Goal: Check status: Check status

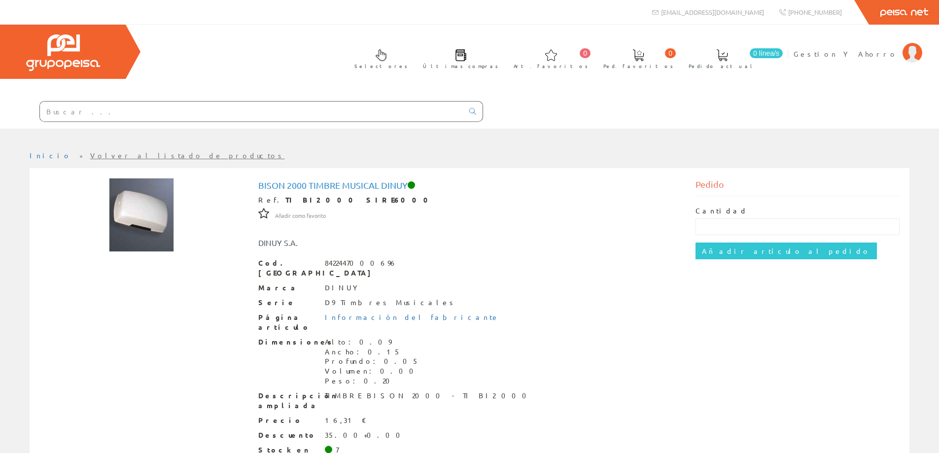
click at [263, 115] on input "text" at bounding box center [251, 112] width 423 height 20
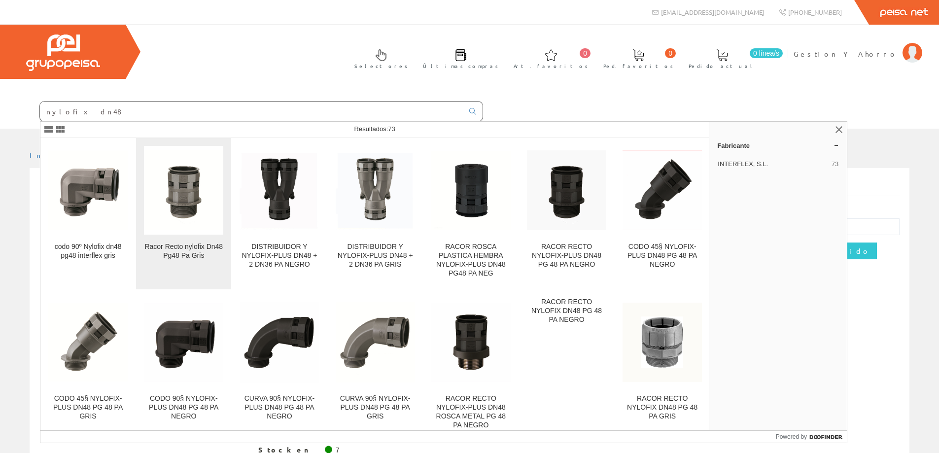
type input "nylofix dn48"
click at [197, 235] on link "Racor Recto nylofix Dn48 Pg48 Pa Gris" at bounding box center [183, 213] width 95 height 151
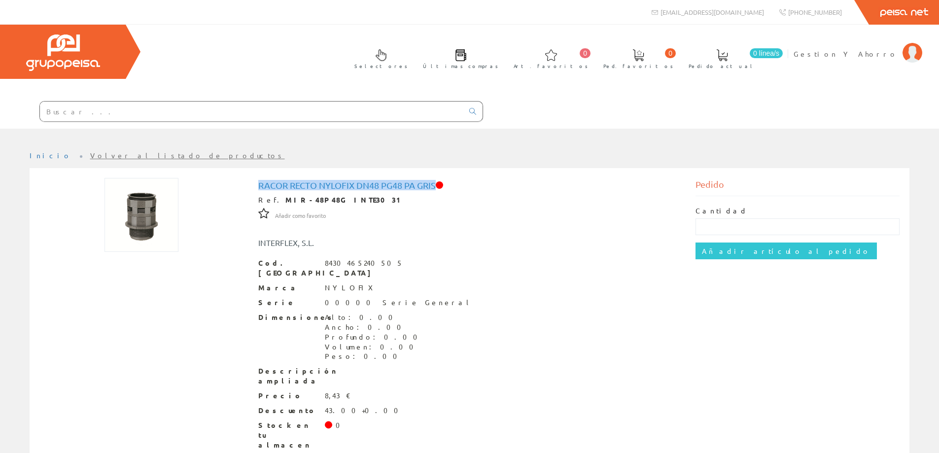
drag, startPoint x: 259, startPoint y: 186, endPoint x: 436, endPoint y: 189, distance: 176.9
click at [436, 189] on h1 "Racor Recto nylofix Dn48 Pg48 Pa Gris" at bounding box center [469, 185] width 423 height 10
copy h1 "Racor Recto nylofix Dn48 Pg48 Pa Gris"
click at [160, 106] on input "text" at bounding box center [251, 112] width 423 height 20
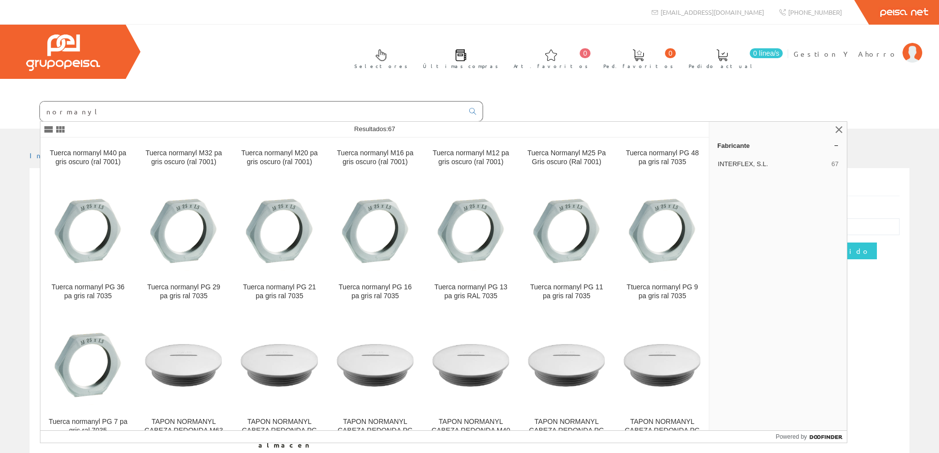
scroll to position [657, 0]
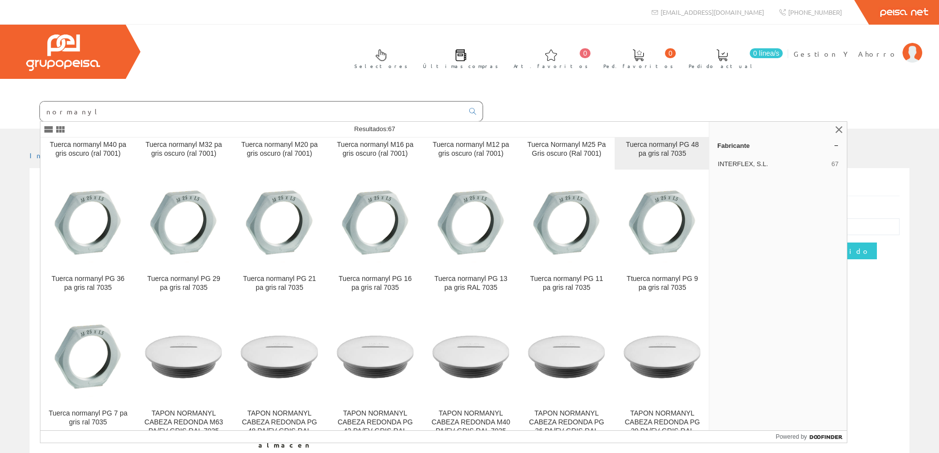
type input "normanyl"
click at [657, 154] on div "Tuerca normanyl PG 48 pa gris ral 7035" at bounding box center [661, 149] width 79 height 18
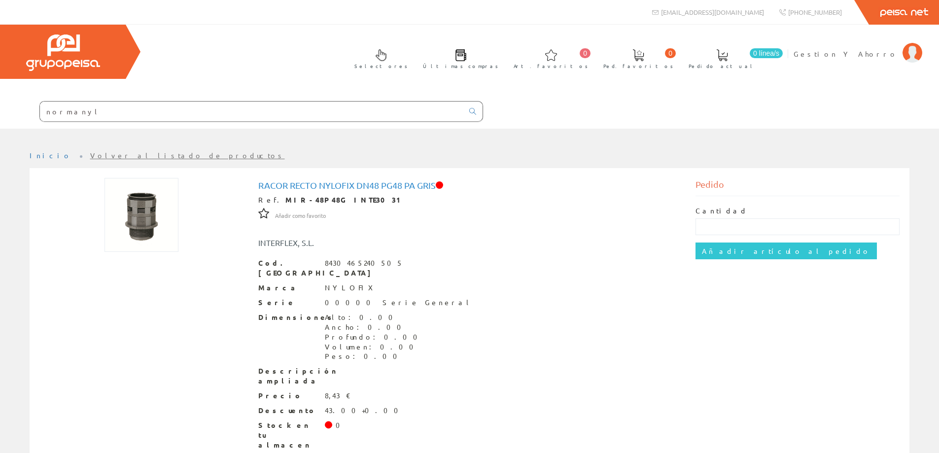
click at [258, 109] on input "normanyl" at bounding box center [251, 112] width 423 height 20
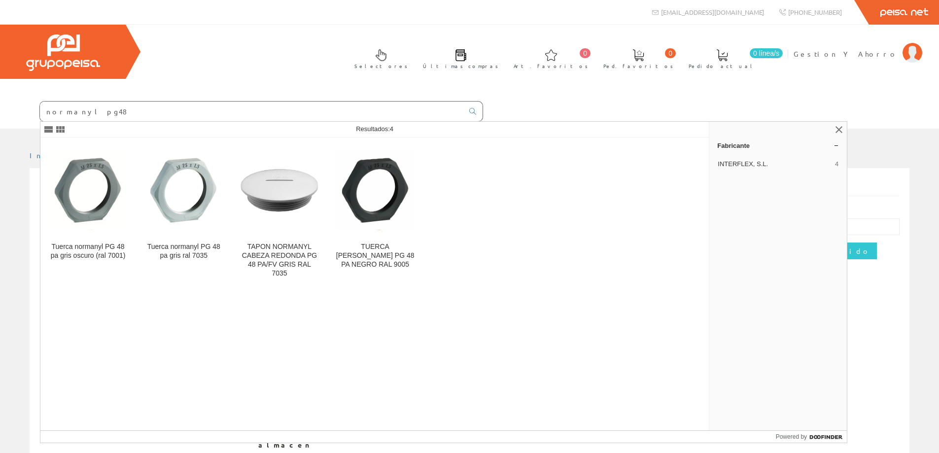
type input "normanyl pg48"
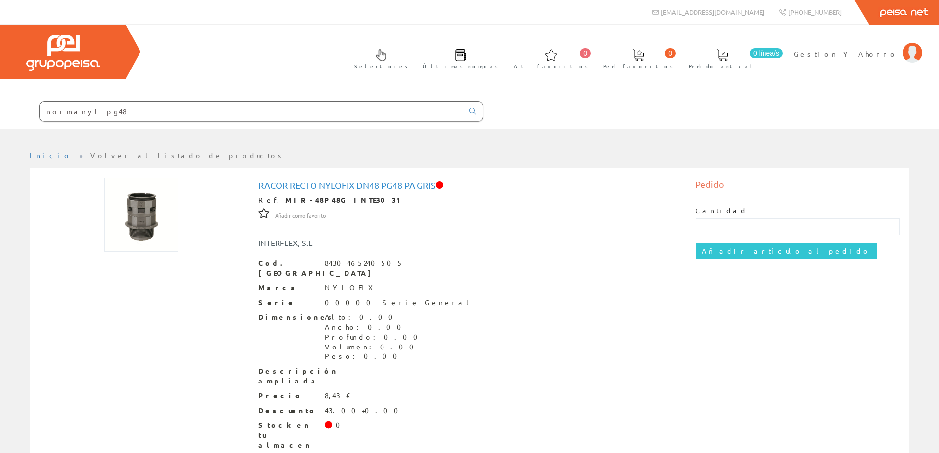
click at [133, 103] on input "normanyl pg48" at bounding box center [251, 112] width 423 height 20
type input "normanyl pg48"
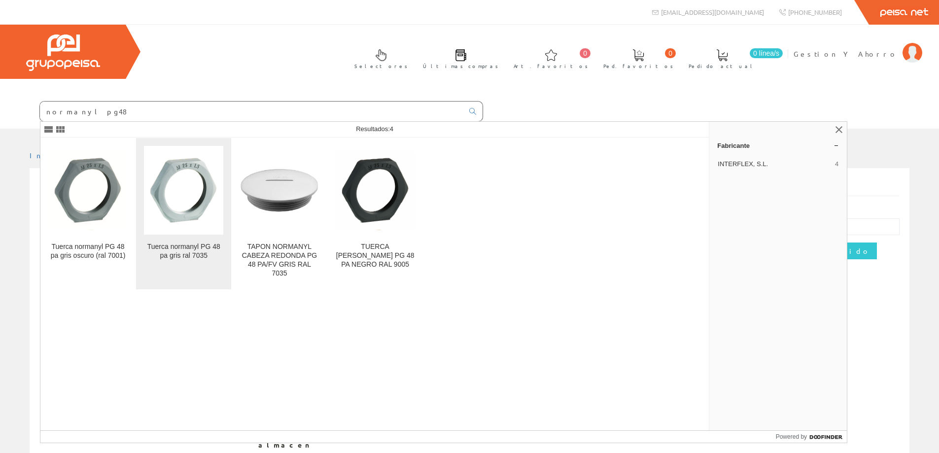
click at [189, 204] on img at bounding box center [183, 189] width 79 height 79
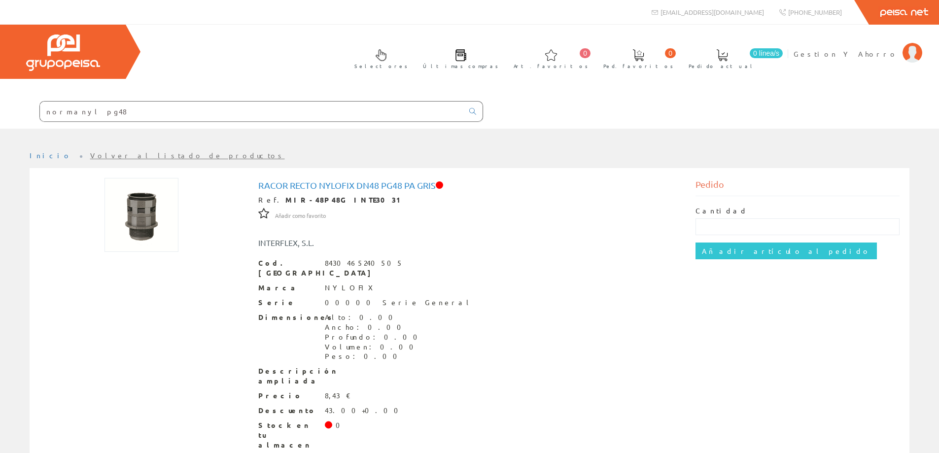
click at [234, 112] on input "normanyl pg48" at bounding box center [251, 112] width 423 height 20
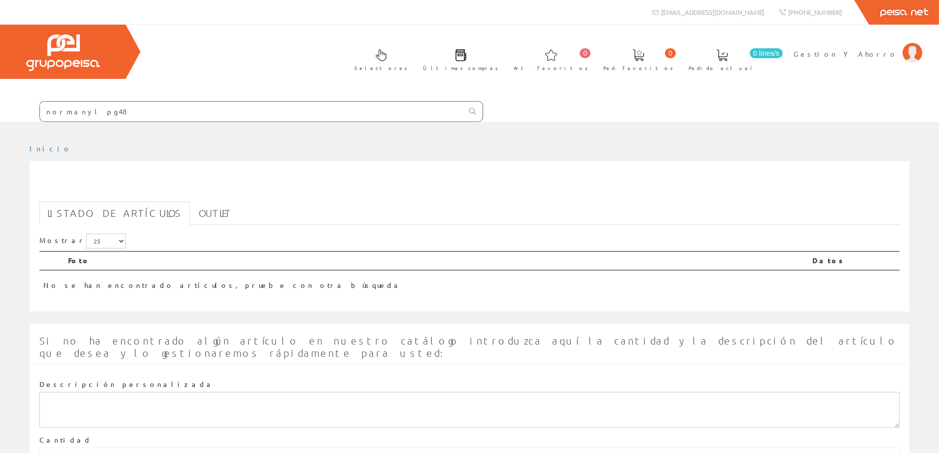
drag, startPoint x: 76, startPoint y: 113, endPoint x: 0, endPoint y: 133, distance: 78.3
click at [0, 133] on div "normanyl pg48 0 0" at bounding box center [469, 267] width 939 height 534
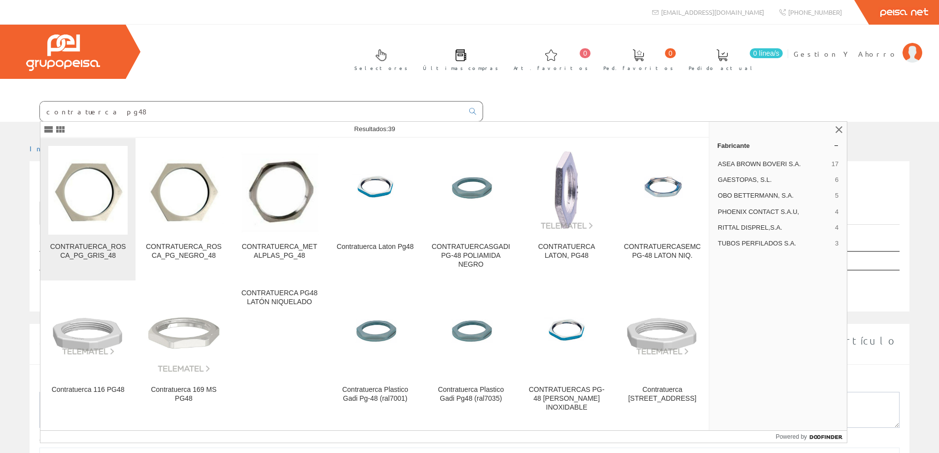
type input "contratuerca pg48"
click at [92, 217] on img at bounding box center [87, 190] width 79 height 67
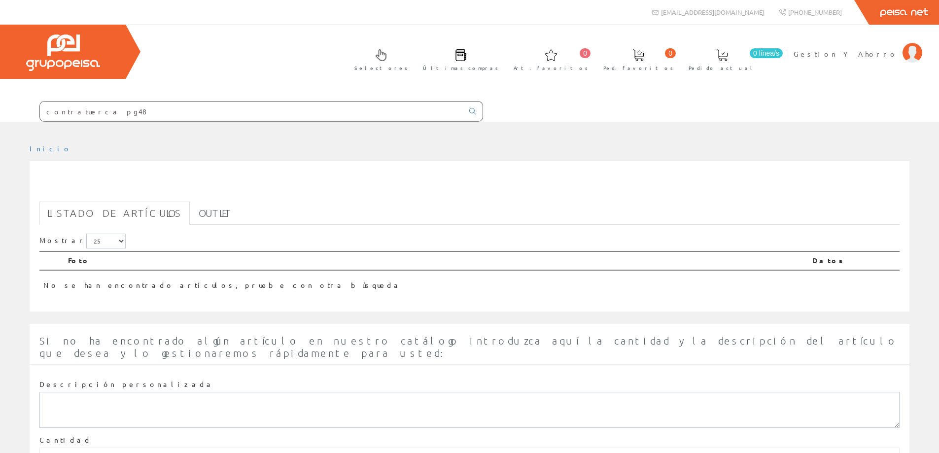
click at [133, 110] on input "contratuerca pg48" at bounding box center [251, 112] width 423 height 20
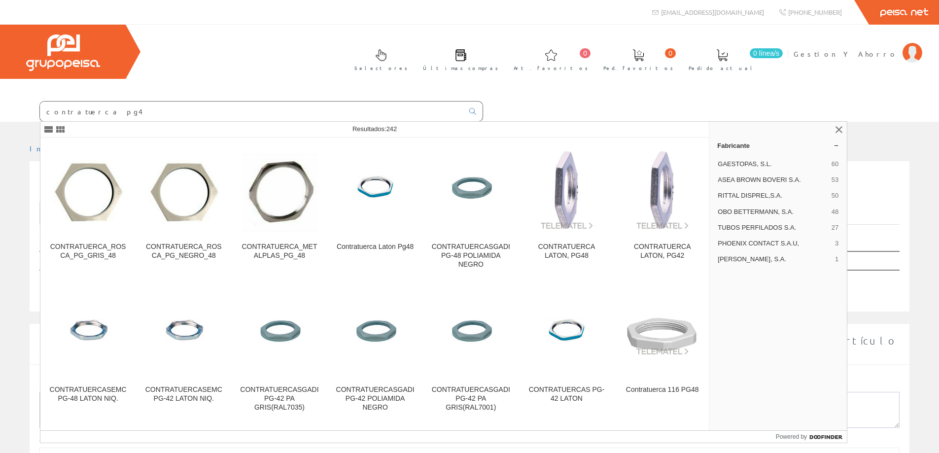
type input "contratuerca pg48"
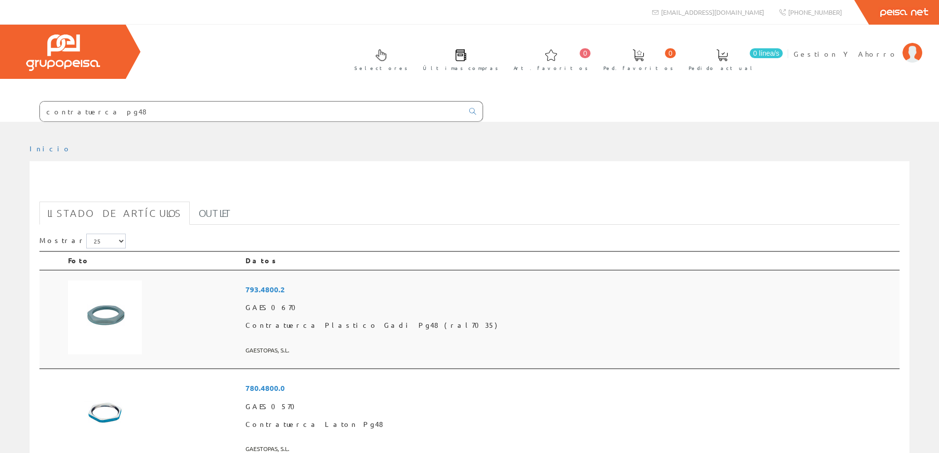
click at [334, 317] on span "Contratuerca Plastico Gadi Pg48 (ral7035)" at bounding box center [570, 325] width 650 height 18
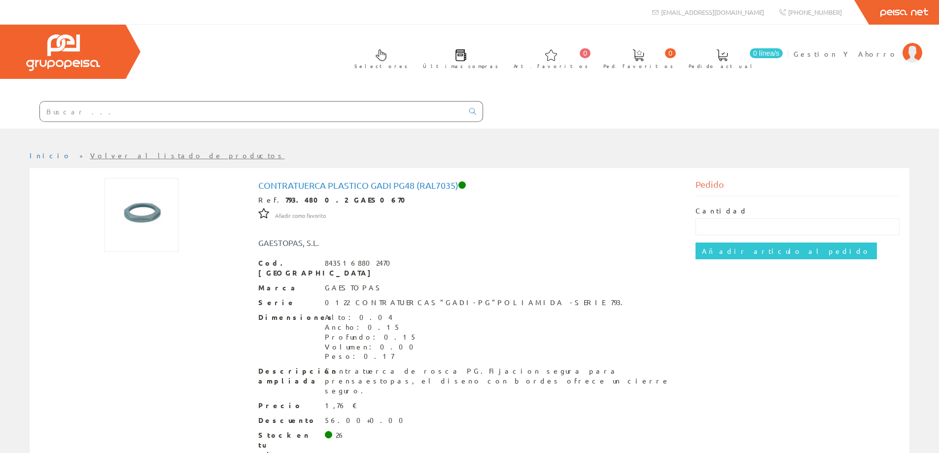
click at [318, 105] on input "text" at bounding box center [251, 112] width 423 height 20
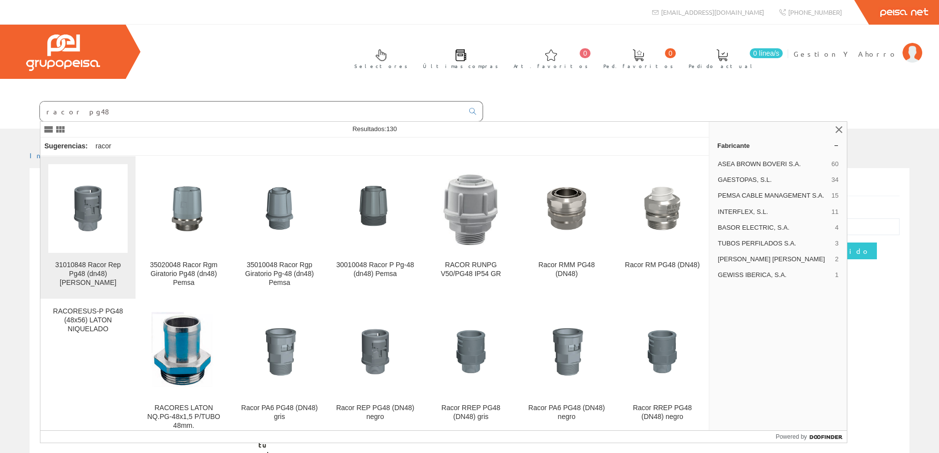
type input "racor pg48"
click at [103, 217] on img at bounding box center [87, 208] width 79 height 79
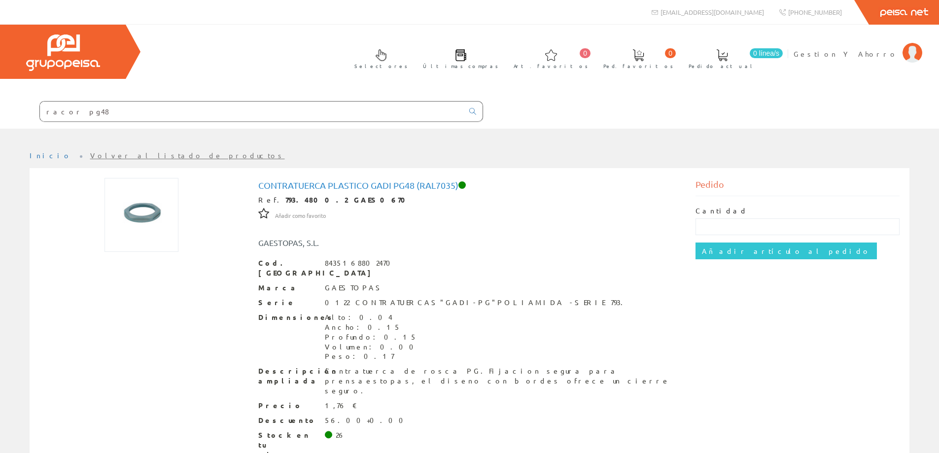
click at [99, 111] on input "racor pg48" at bounding box center [251, 112] width 423 height 20
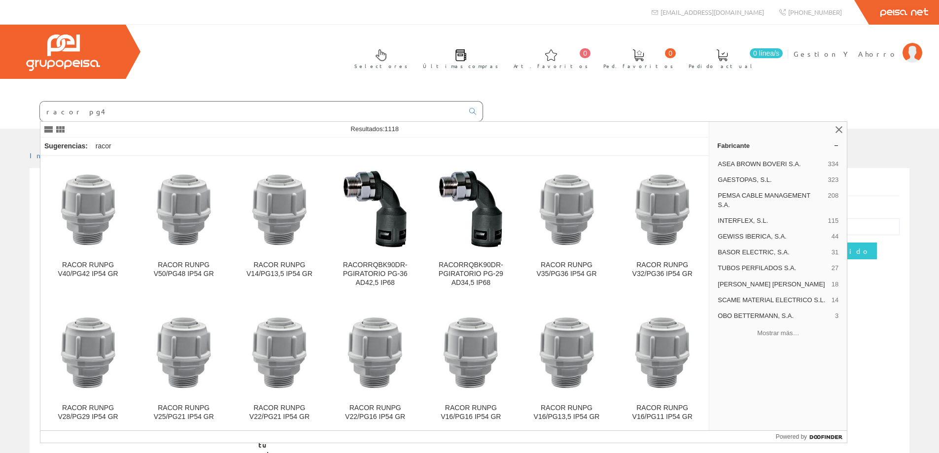
type input "racor pg48"
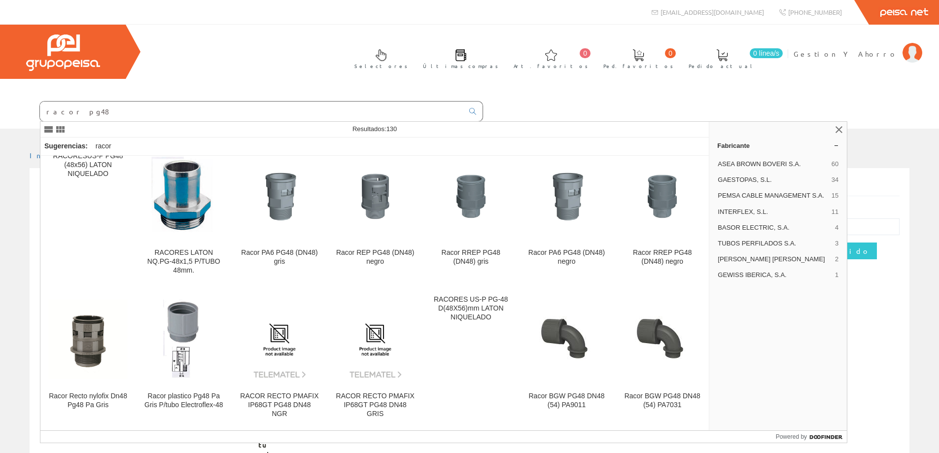
scroll to position [164, 0]
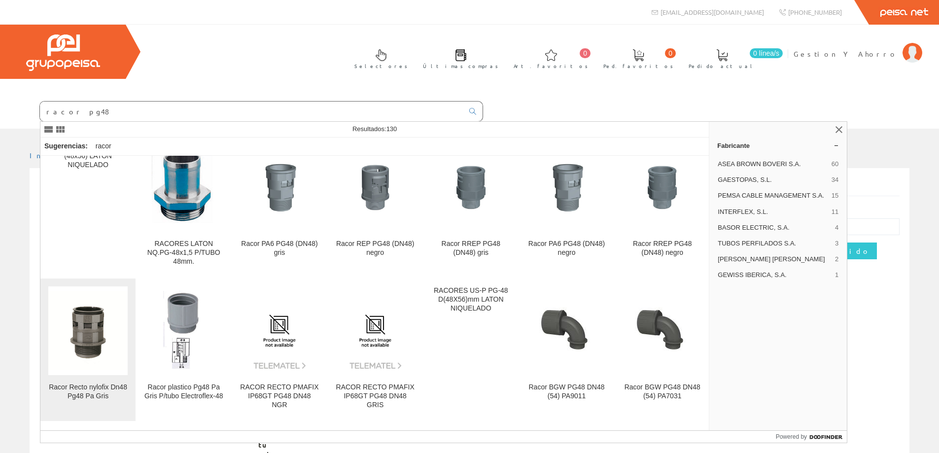
click at [93, 345] on img at bounding box center [87, 330] width 79 height 79
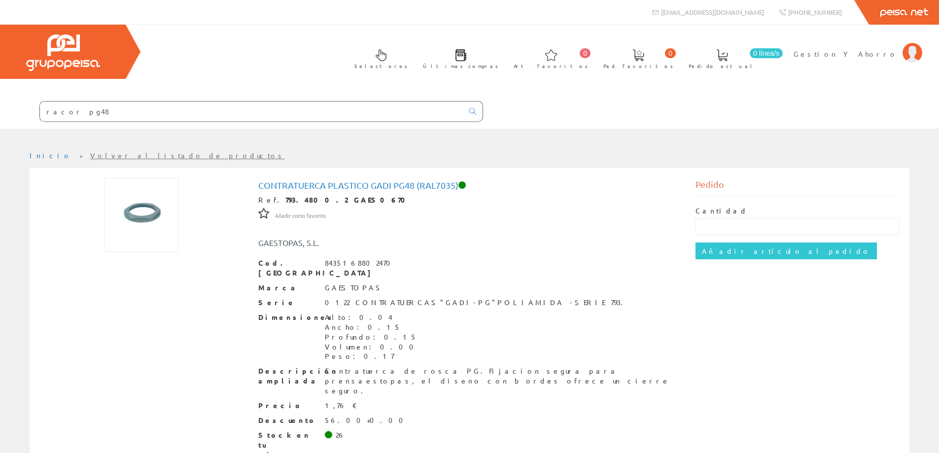
click at [118, 106] on input "racor pg48" at bounding box center [251, 112] width 423 height 20
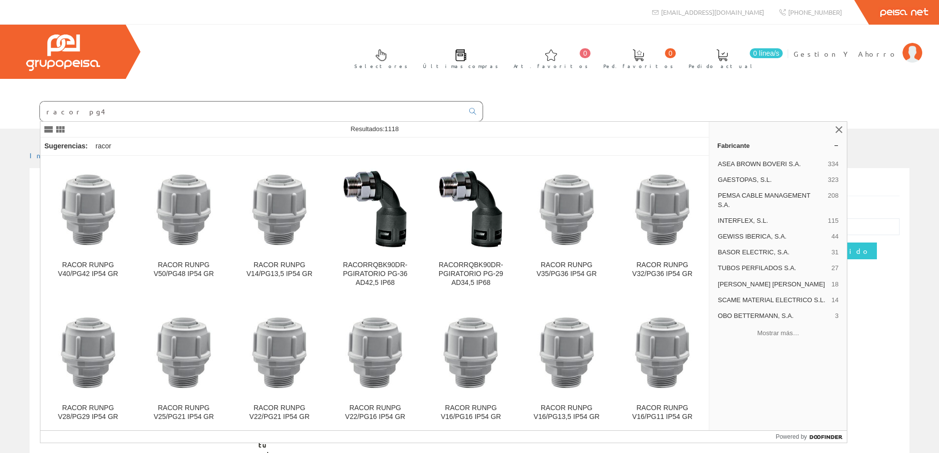
type input "racor pg48"
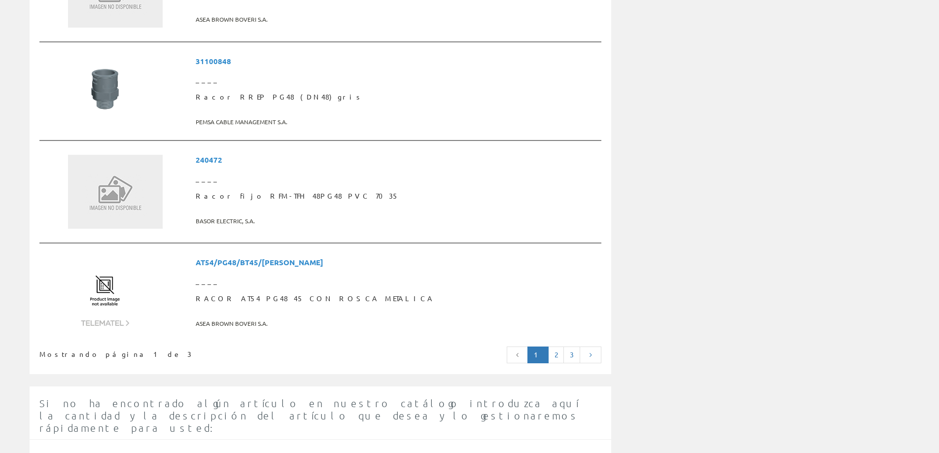
scroll to position [2403, 0]
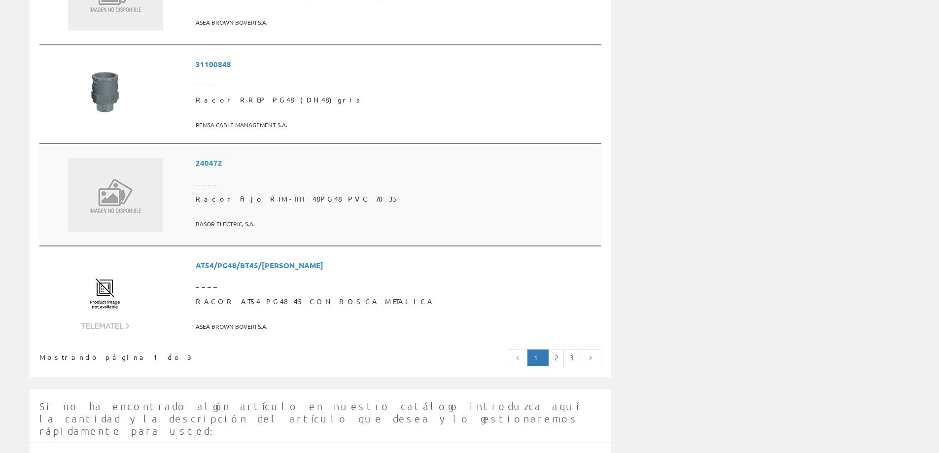
click at [368, 208] on span at bounding box center [397, 212] width 402 height 8
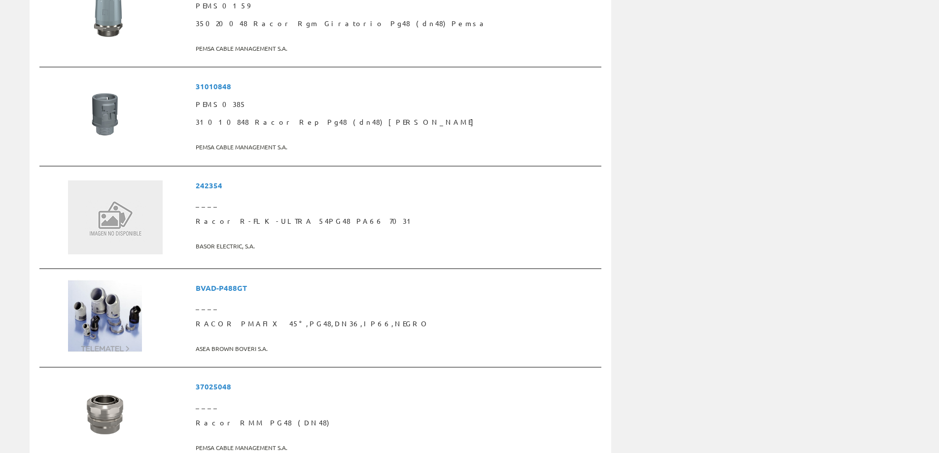
scroll to position [1781, 0]
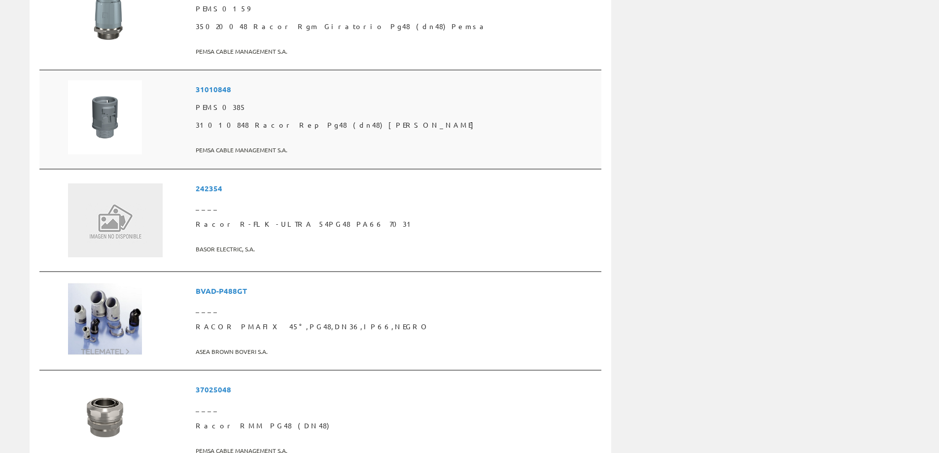
click at [292, 106] on span "PEMS0385" at bounding box center [397, 108] width 402 height 18
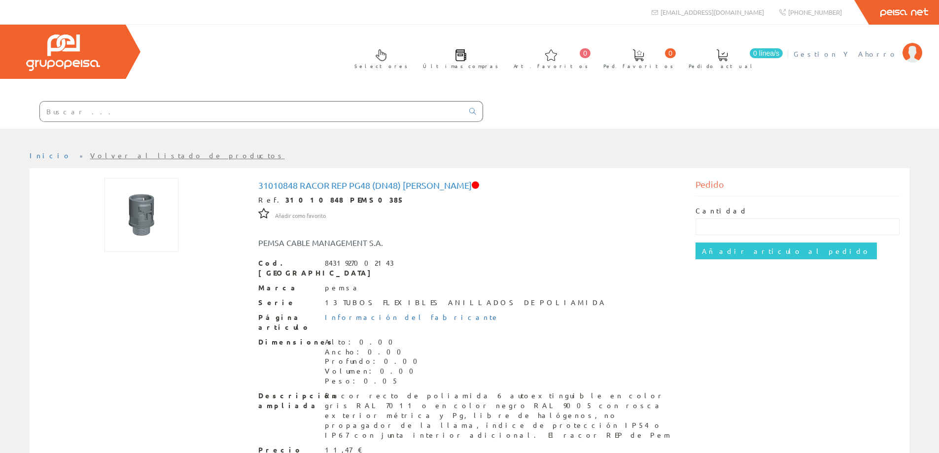
click at [862, 54] on span "Gestion Y Ahorro" at bounding box center [845, 54] width 104 height 10
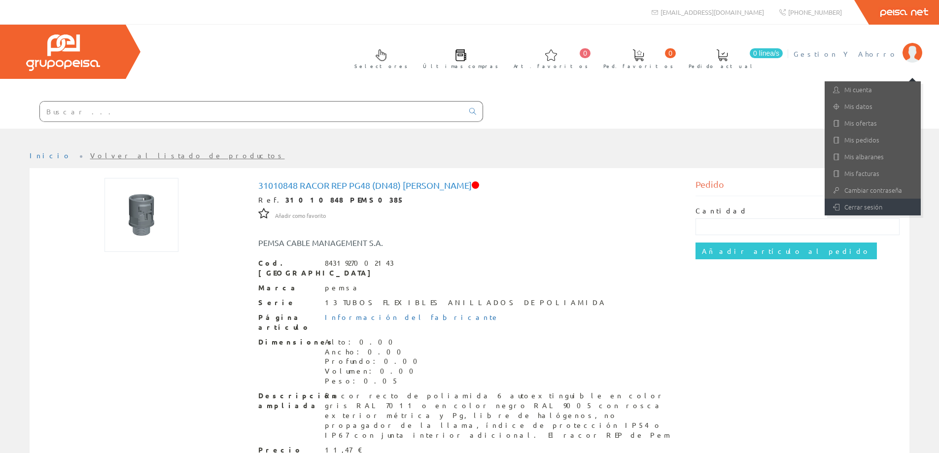
click at [866, 201] on link "Cerrar sesión" at bounding box center [872, 207] width 96 height 17
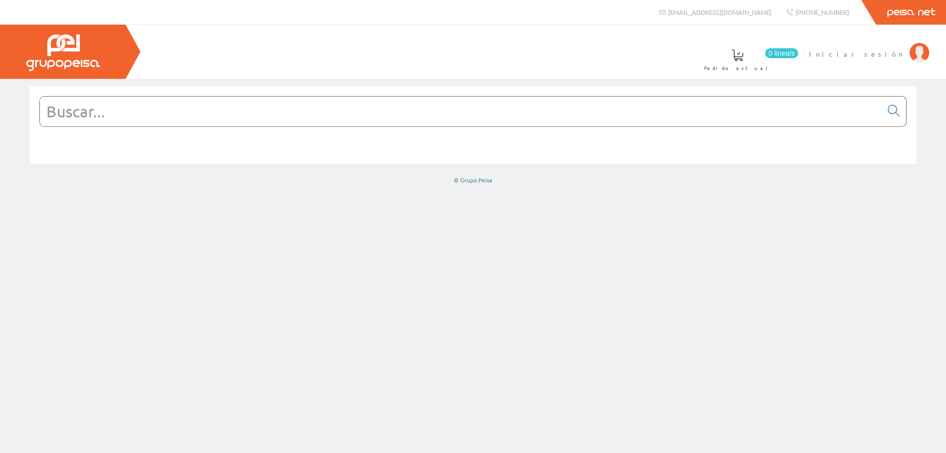
click at [872, 51] on span "Iniciar sesión" at bounding box center [857, 54] width 96 height 10
drag, startPoint x: 0, startPoint y: 0, endPoint x: 380, endPoint y: 114, distance: 397.3
click at [380, 114] on input "text" at bounding box center [461, 112] width 842 height 30
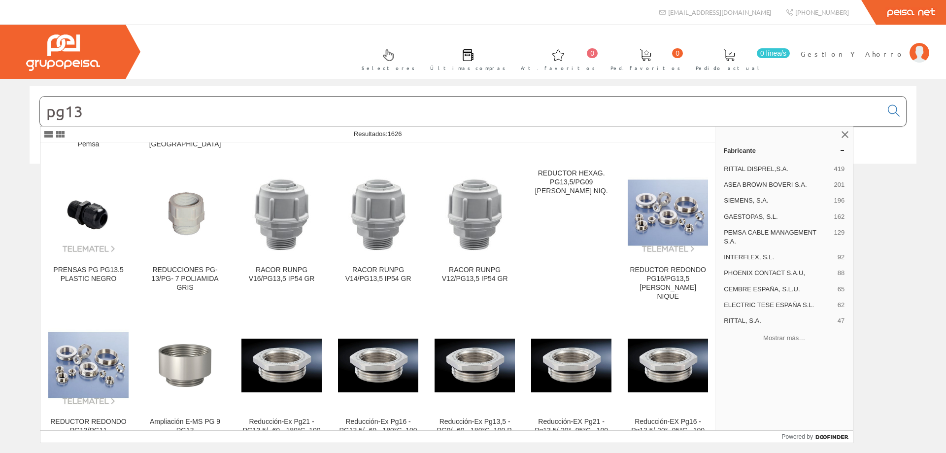
scroll to position [2081, 0]
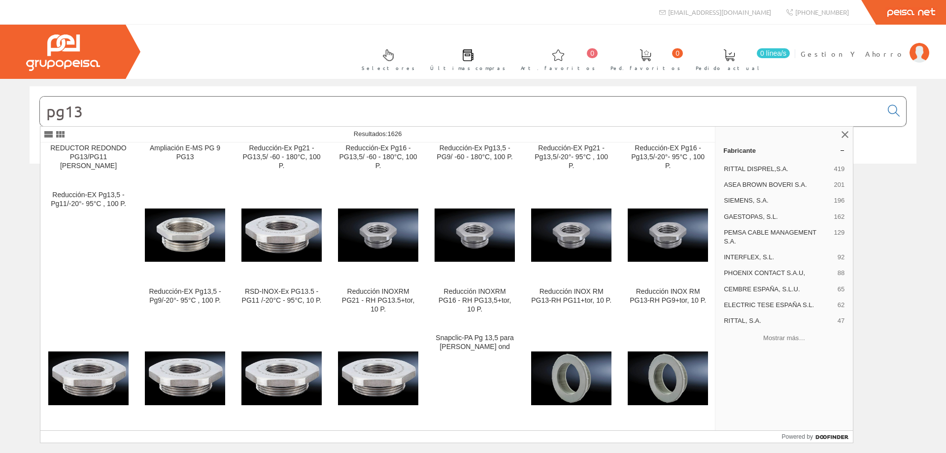
drag, startPoint x: 165, startPoint y: 103, endPoint x: 32, endPoint y: 106, distance: 133.1
click at [32, 106] on div "pg13" at bounding box center [473, 124] width 887 height 77
paste input "0261234016"
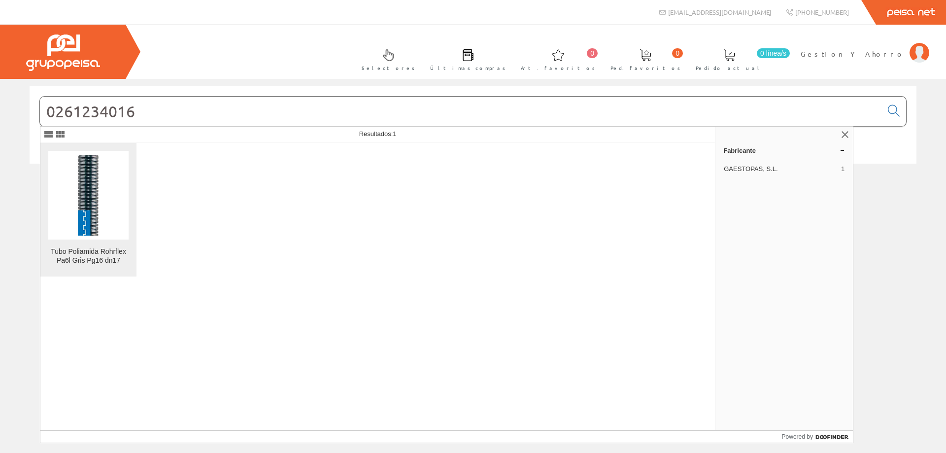
type input "0261234016"
click at [99, 172] on img at bounding box center [88, 195] width 80 height 80
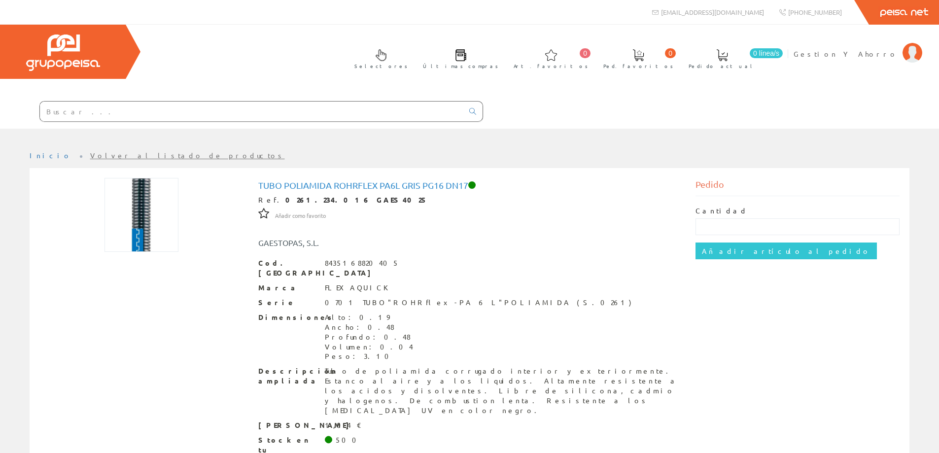
click at [145, 103] on input "text" at bounding box center [251, 112] width 423 height 20
paste input "0261234016"
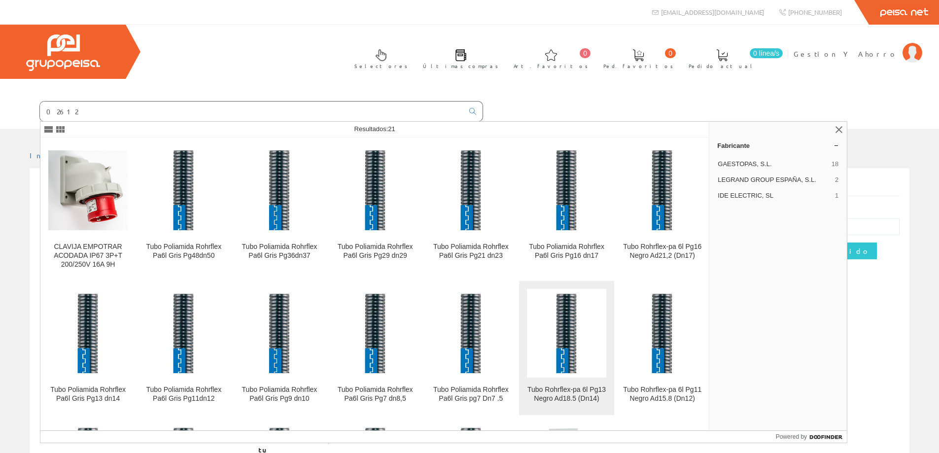
type input "02612"
click at [571, 346] on img at bounding box center [566, 333] width 79 height 79
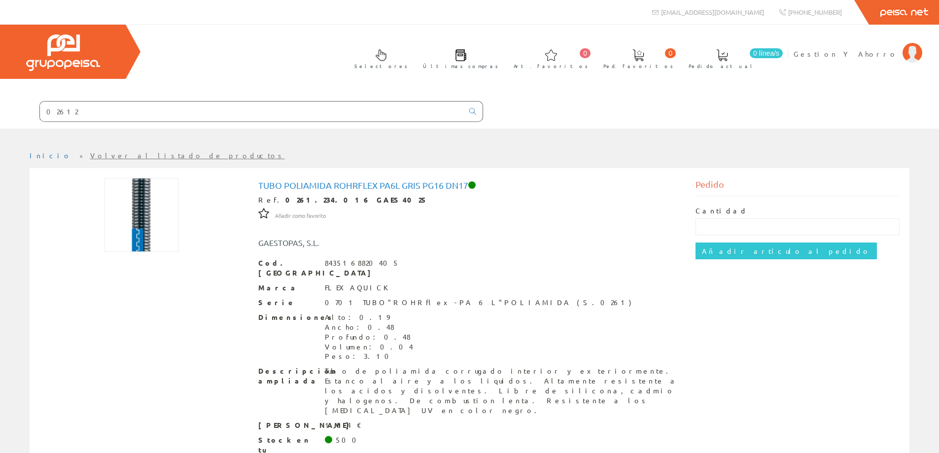
click at [150, 115] on input "02612" at bounding box center [251, 112] width 423 height 20
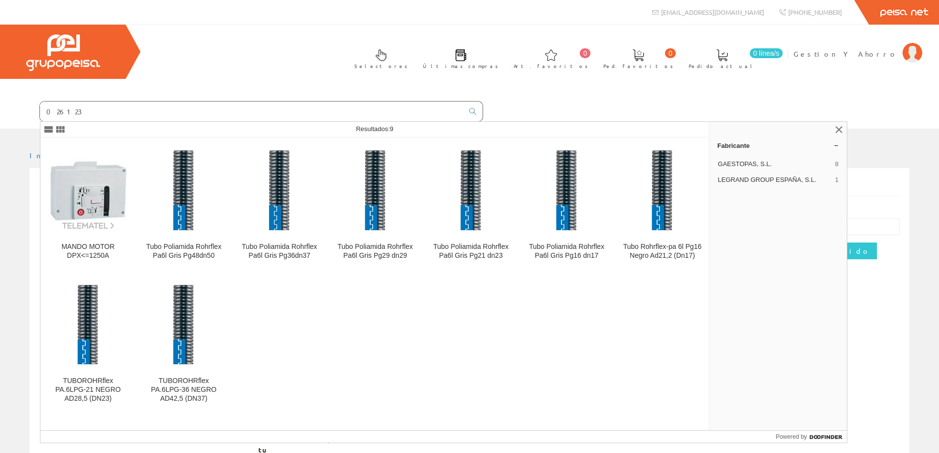
type input "02612"
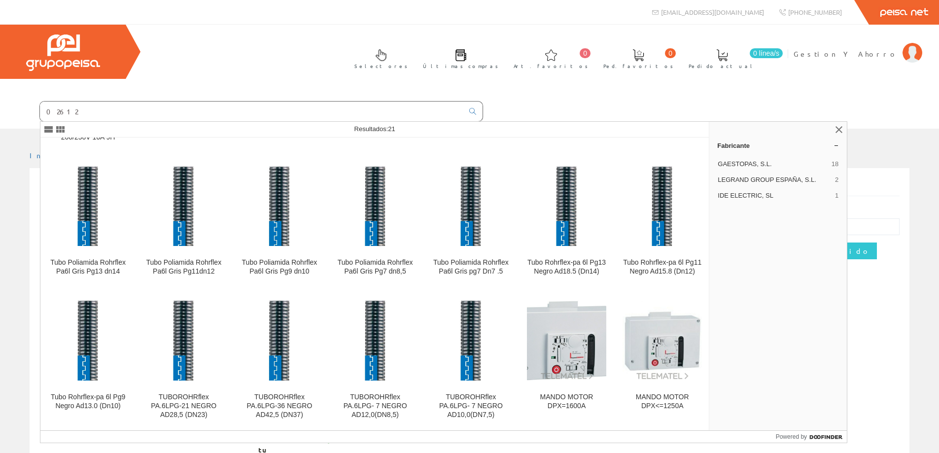
scroll to position [128, 0]
click at [97, 258] on div "Tubo Poliamida Rohrflex Pa6l Gris Pg13 dn14" at bounding box center [87, 267] width 79 height 18
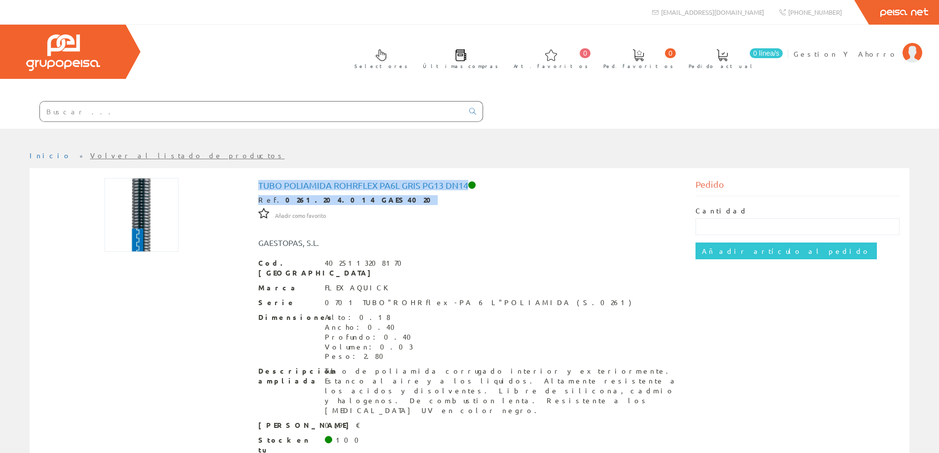
drag, startPoint x: 259, startPoint y: 185, endPoint x: 500, endPoint y: 190, distance: 241.0
click at [510, 193] on div "Tubo Poliamida Rohrflex Pa6l Gris Pg13 dn14 Ref. 0261.204.014 GAES4020 Añadir c…" at bounding box center [469, 339] width 423 height 319
click at [490, 190] on h1 "Tubo Poliamida Rohrflex Pa6l Gris Pg13 dn14" at bounding box center [469, 185] width 423 height 10
drag, startPoint x: 259, startPoint y: 184, endPoint x: 467, endPoint y: 186, distance: 208.5
click at [467, 186] on h1 "Tubo Poliamida Rohrflex Pa6l Gris Pg13 dn14" at bounding box center [469, 185] width 423 height 10
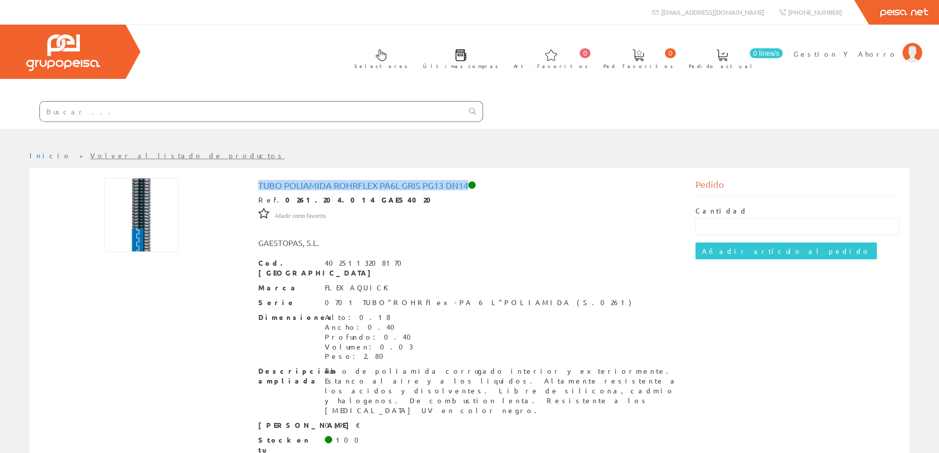
copy h1 "Tubo Poliamida Rohrflex Pa6l Gris Pg13 dn14"
drag, startPoint x: 272, startPoint y: 199, endPoint x: 314, endPoint y: 201, distance: 42.5
click at [314, 201] on strong "0261.204.014 GAES4020" at bounding box center [361, 199] width 152 height 9
copy strong "0261.204.014"
click at [254, 116] on input "text" at bounding box center [251, 112] width 423 height 20
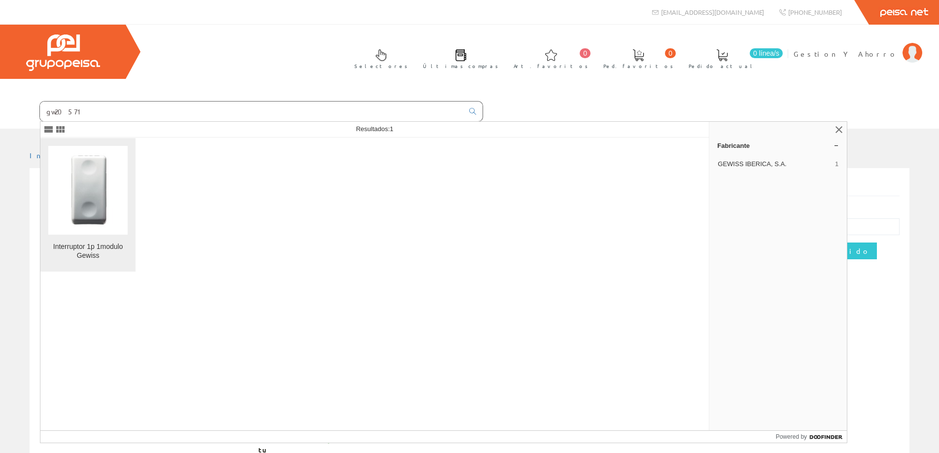
type input "gw20571"
click at [103, 204] on img at bounding box center [88, 190] width 60 height 75
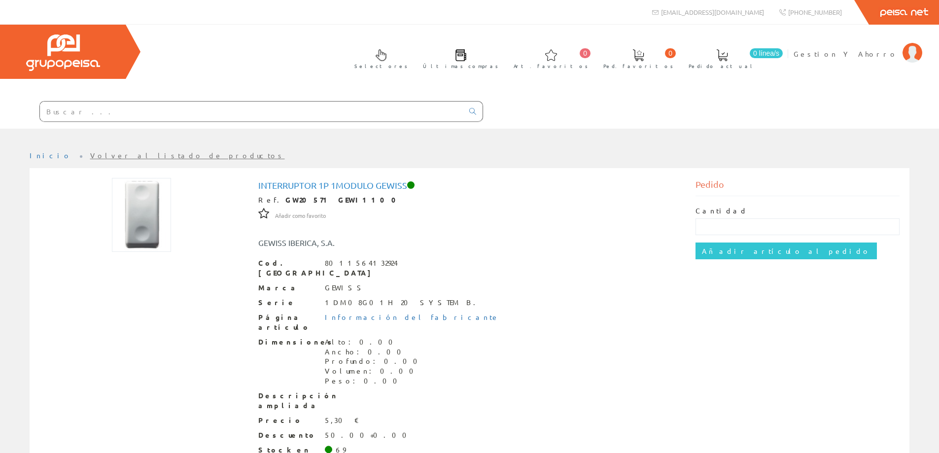
click at [232, 116] on input "text" at bounding box center [251, 112] width 423 height 20
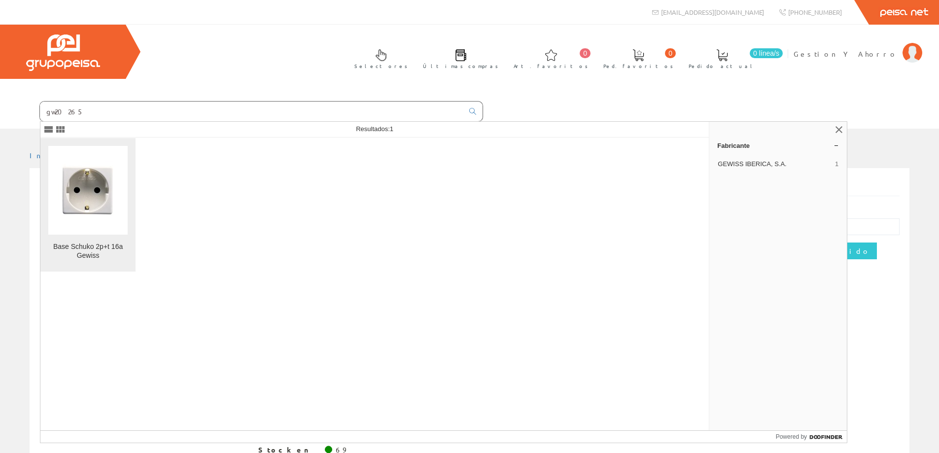
type input "gw20265"
click at [70, 195] on img at bounding box center [88, 190] width 60 height 75
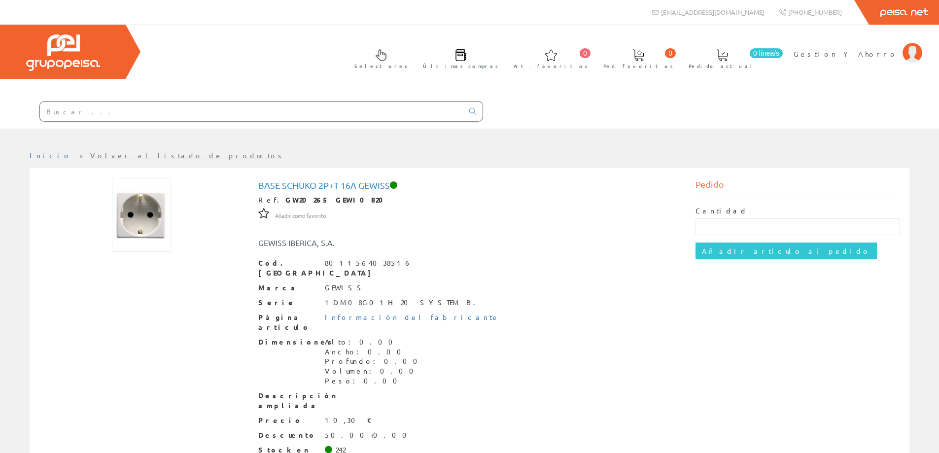
click at [170, 116] on input "text" at bounding box center [251, 112] width 423 height 20
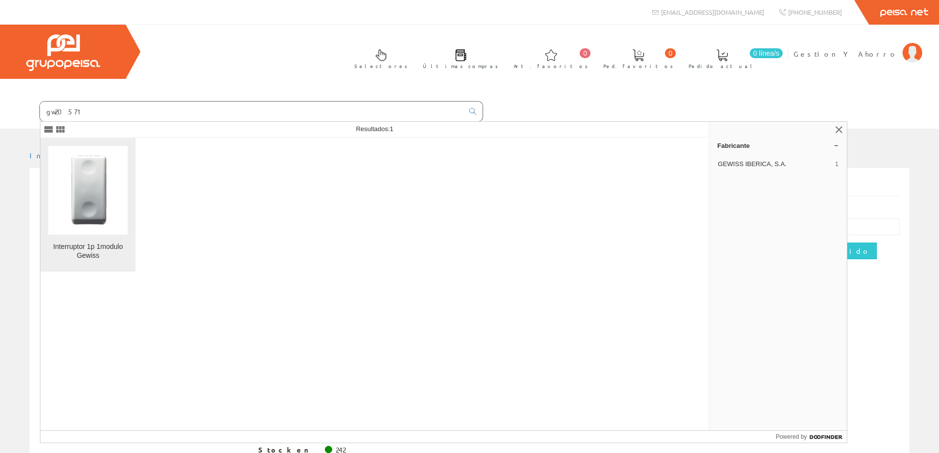
type input "gw20571"
click at [124, 182] on figure at bounding box center [87, 190] width 79 height 89
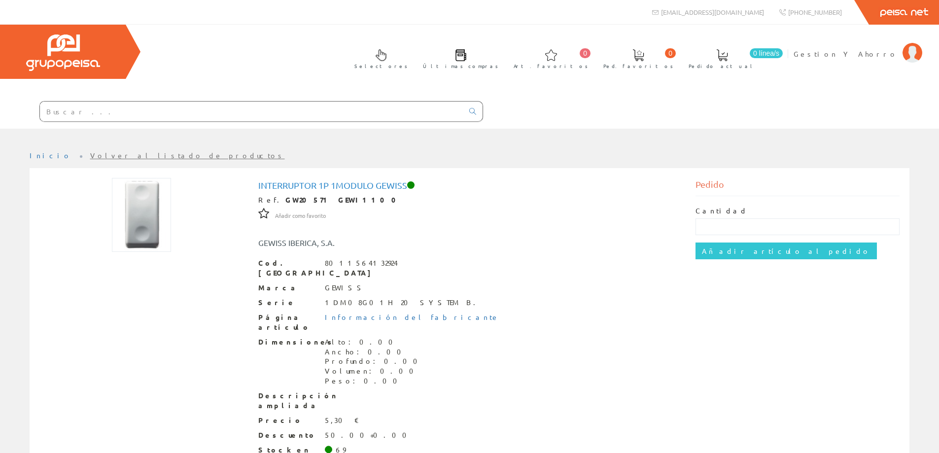
click at [178, 107] on input "text" at bounding box center [251, 112] width 423 height 20
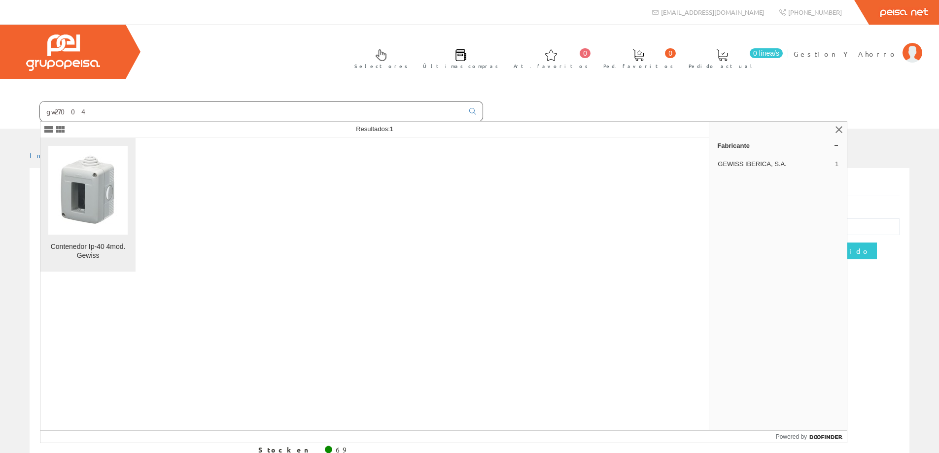
type input "gw27004"
click at [106, 180] on img at bounding box center [88, 190] width 60 height 75
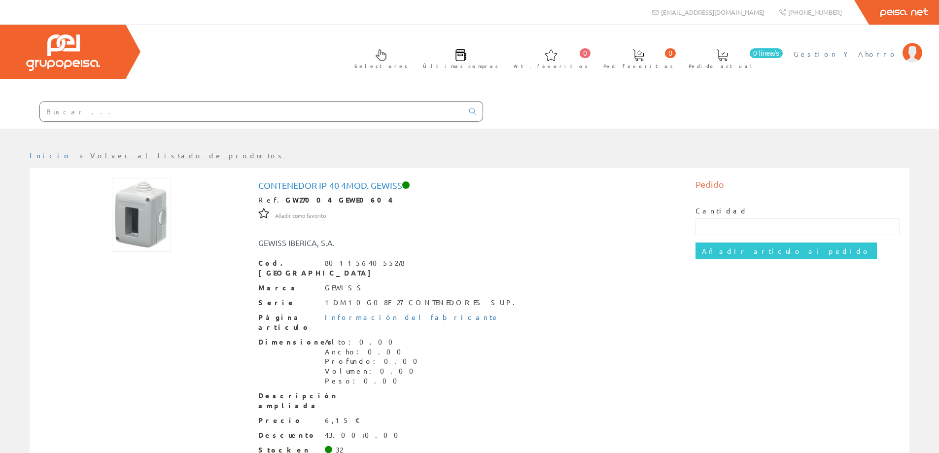
click at [862, 47] on link "Gestion Y Ahorro" at bounding box center [857, 45] width 129 height 9
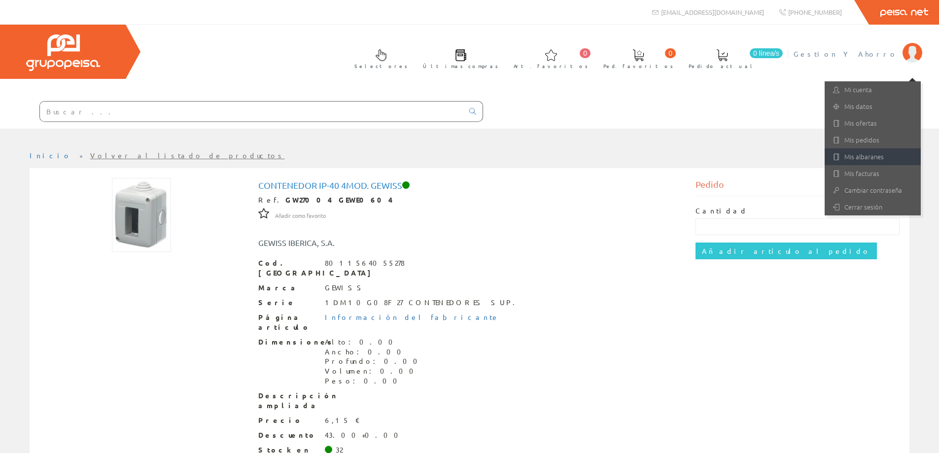
click at [847, 155] on link "Mis albaranes" at bounding box center [872, 156] width 96 height 17
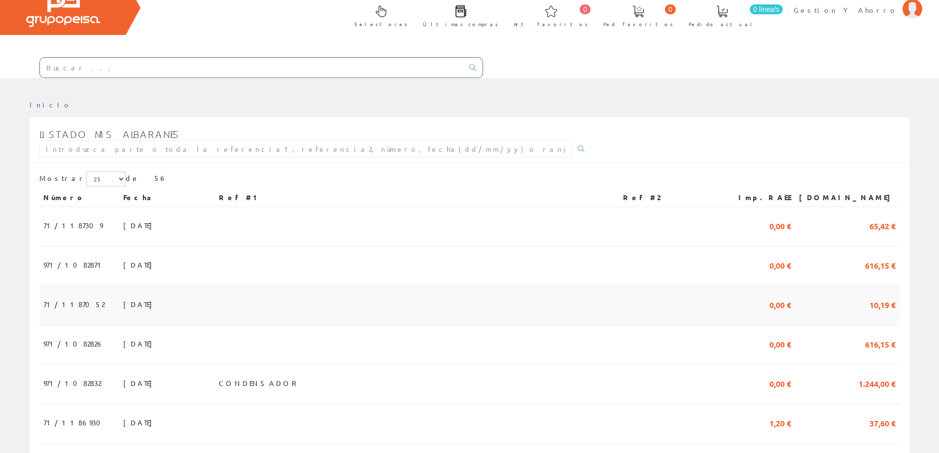
scroll to position [164, 0]
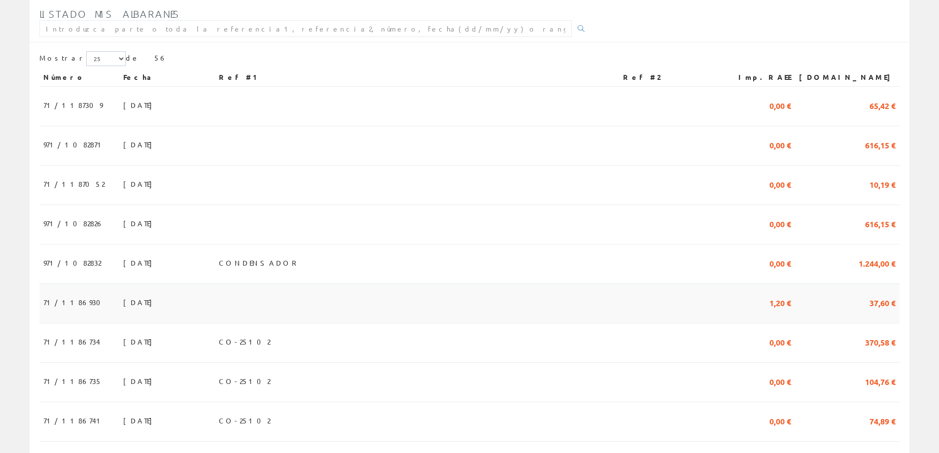
click at [125, 303] on span "08/08/2025" at bounding box center [140, 302] width 34 height 17
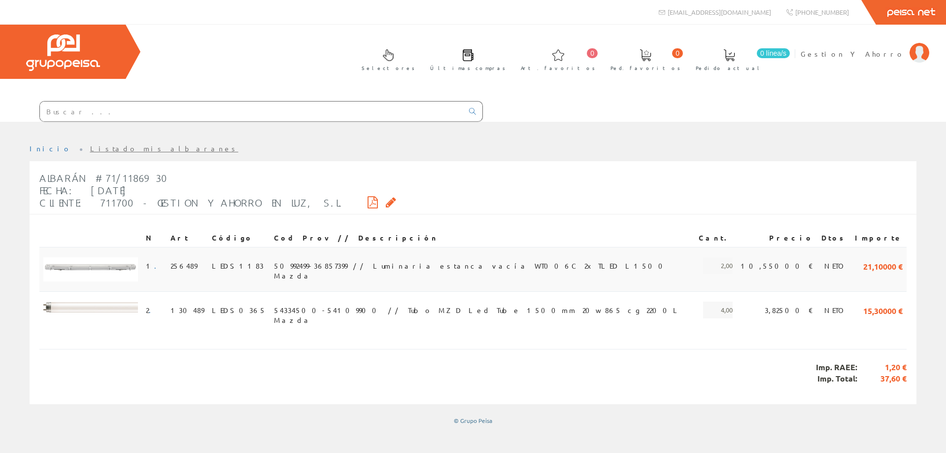
click at [294, 266] on span "50992499-36857399 // Luminaria estanca vacía WT006C 2xTLED L1500 Mazda" at bounding box center [482, 265] width 417 height 17
click at [876, 50] on span "Gestion Y Ahorro" at bounding box center [853, 54] width 104 height 10
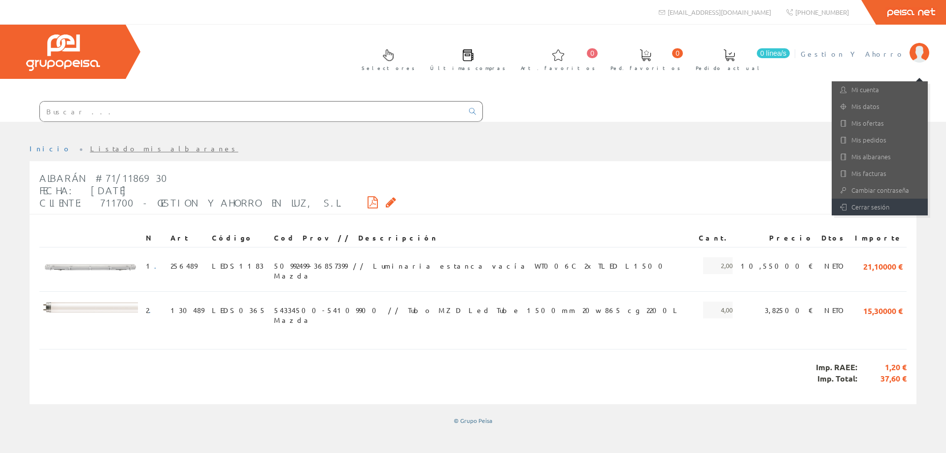
click at [861, 210] on link "Cerrar sesión" at bounding box center [880, 207] width 96 height 17
